Goal: Navigation & Orientation: Find specific page/section

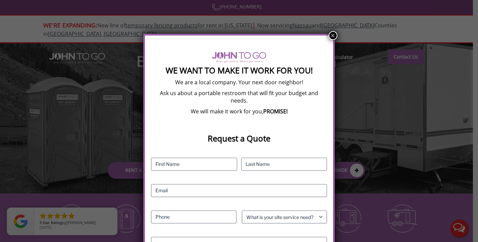
click at [331, 39] on button "×" at bounding box center [333, 35] width 9 height 9
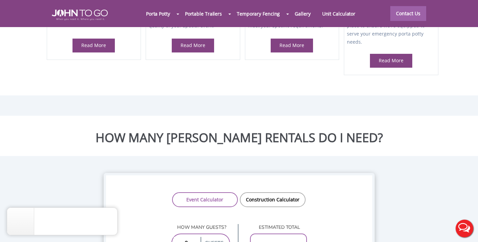
scroll to position [130, 0]
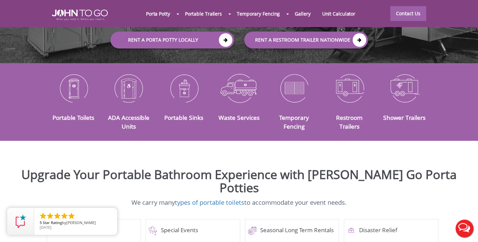
click at [308, 15] on div at bounding box center [239, 121] width 478 height 242
click at [302, 14] on link "Gallery" at bounding box center [302, 13] width 27 height 15
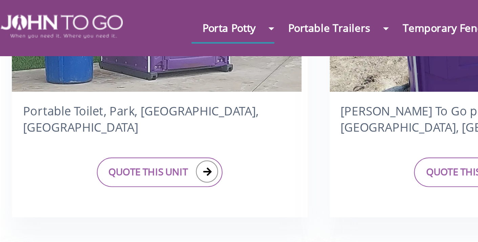
scroll to position [971, 0]
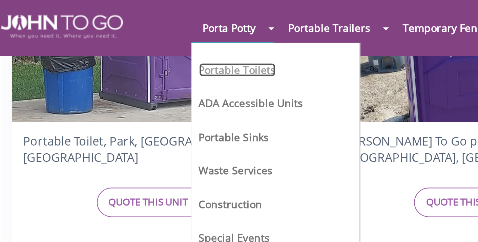
click at [128, 29] on link "Portable Toilets" at bounding box center [128, 32] width 35 height 6
